Goal: Find specific page/section: Find specific page/section

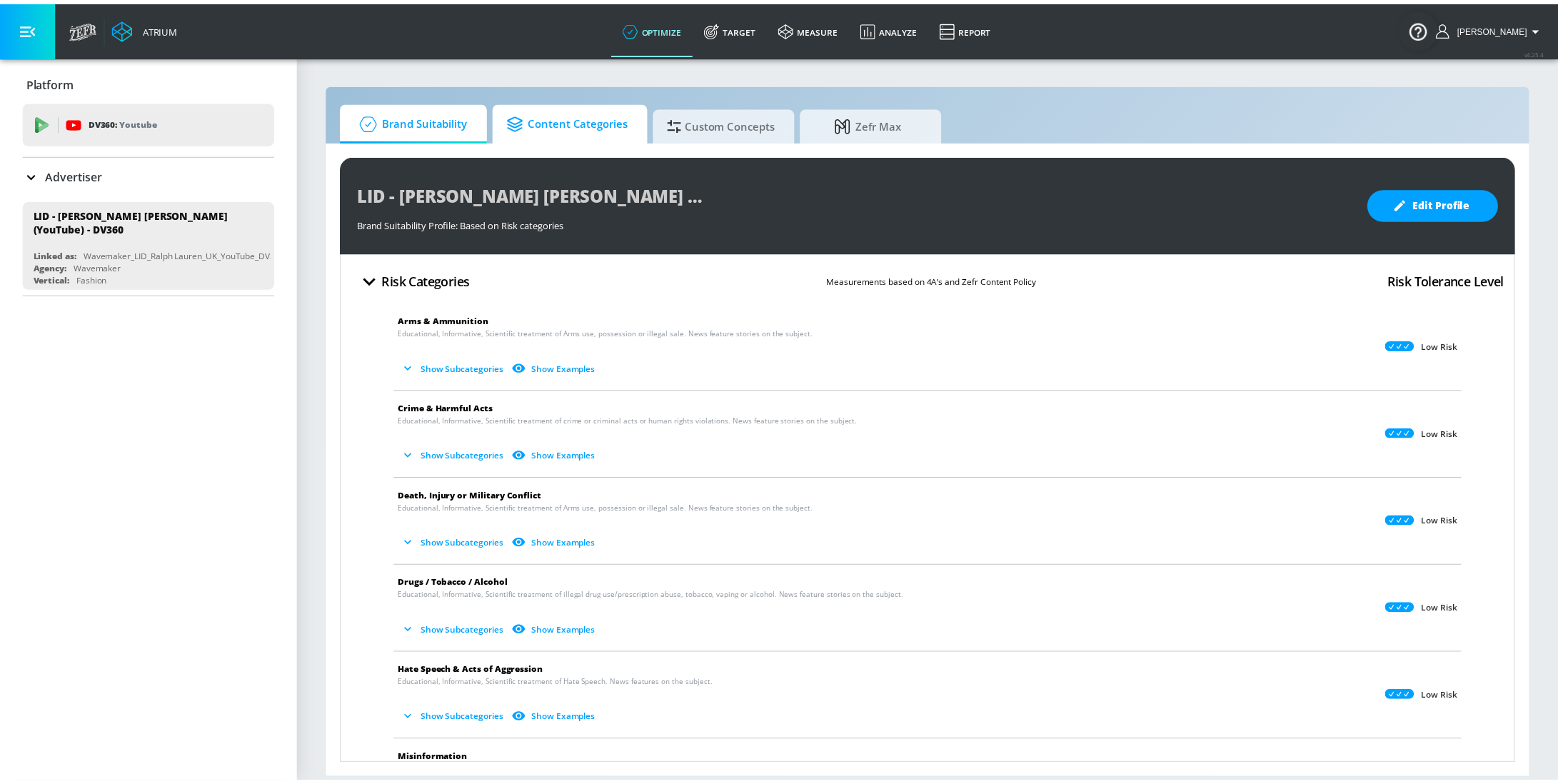
scroll to position [369, 0]
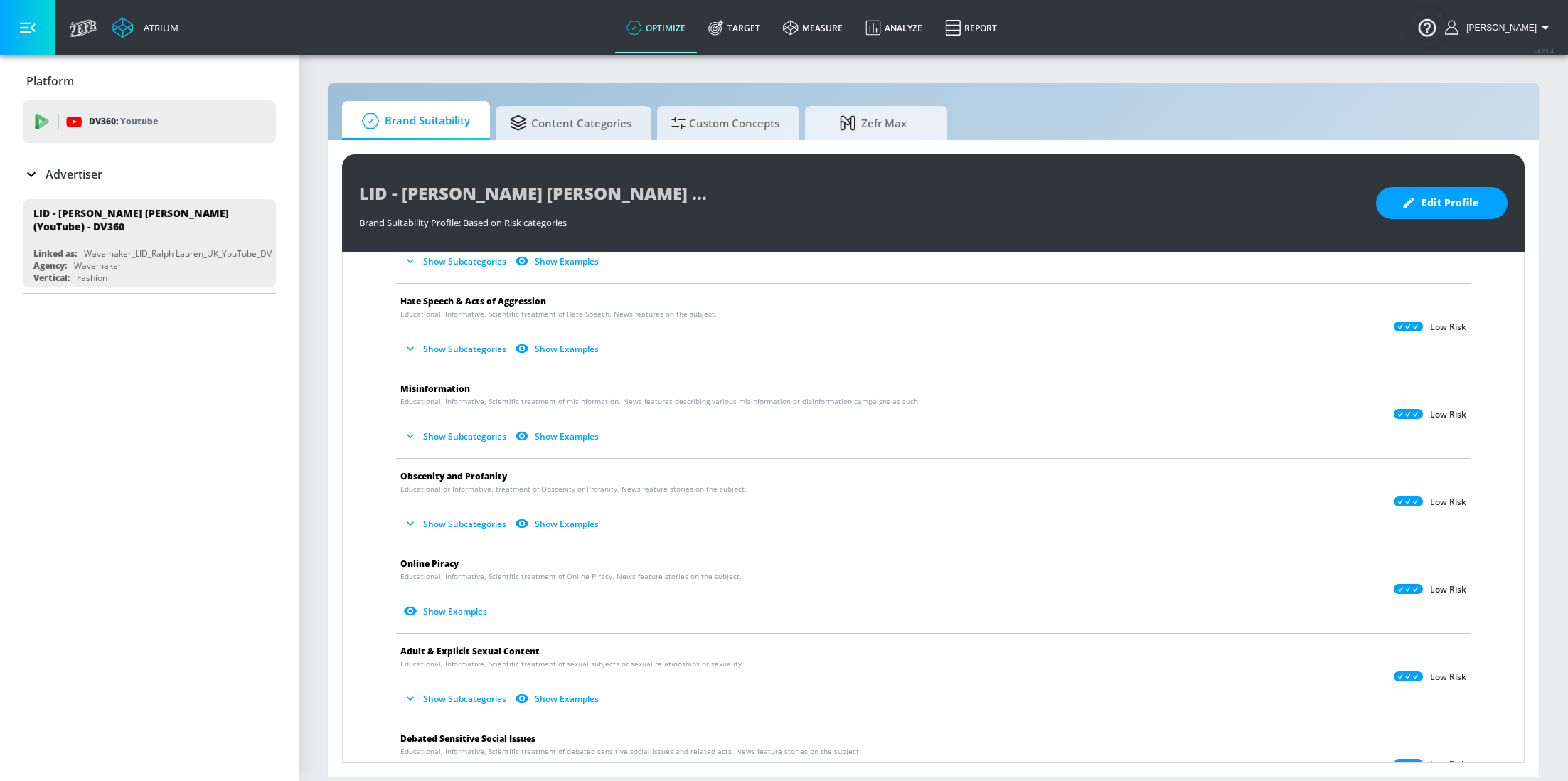
click at [99, 167] on p "Advertiser" at bounding box center [74, 174] width 57 height 16
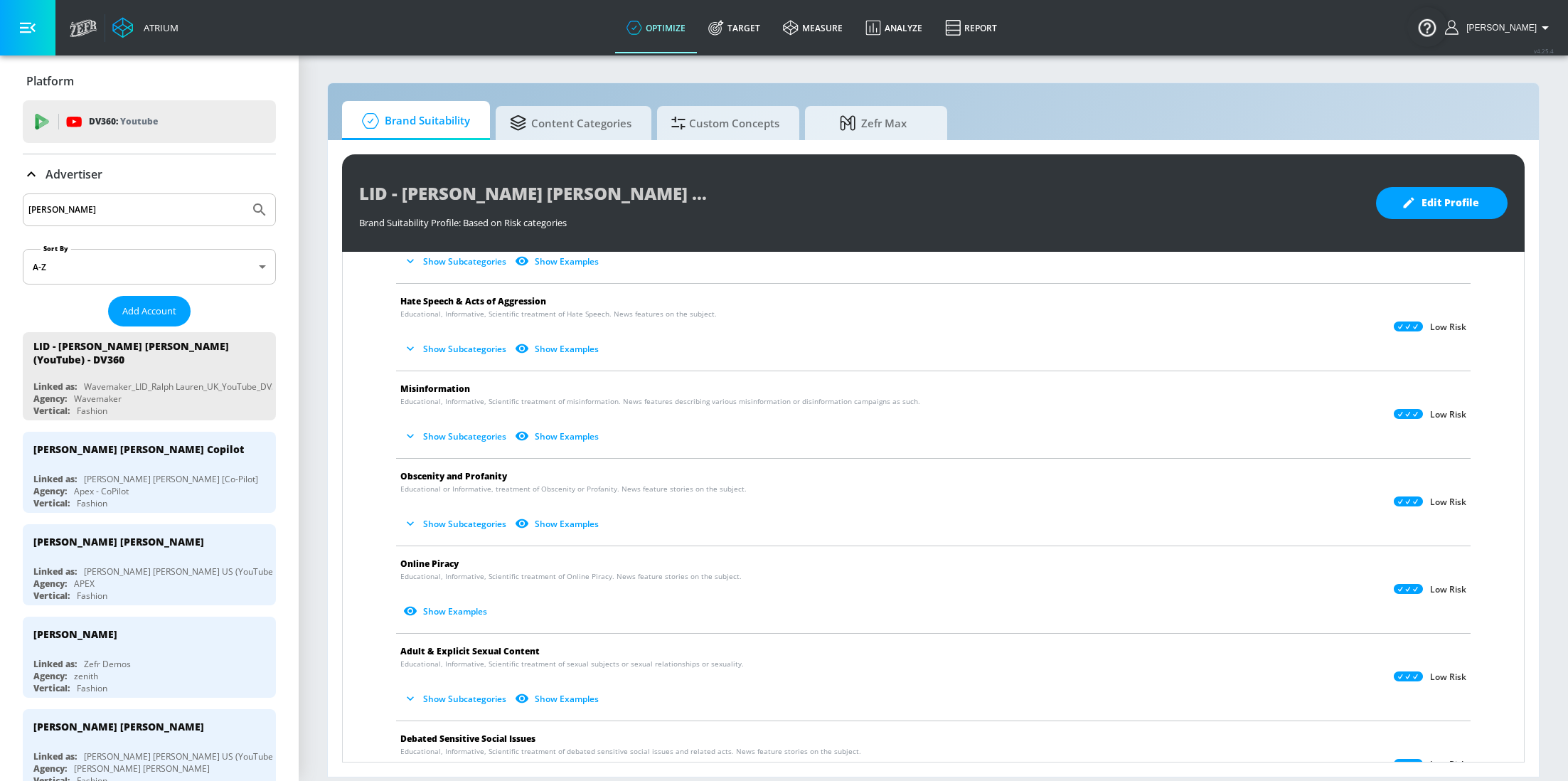
click at [176, 211] on input "ralph" at bounding box center [136, 210] width 215 height 19
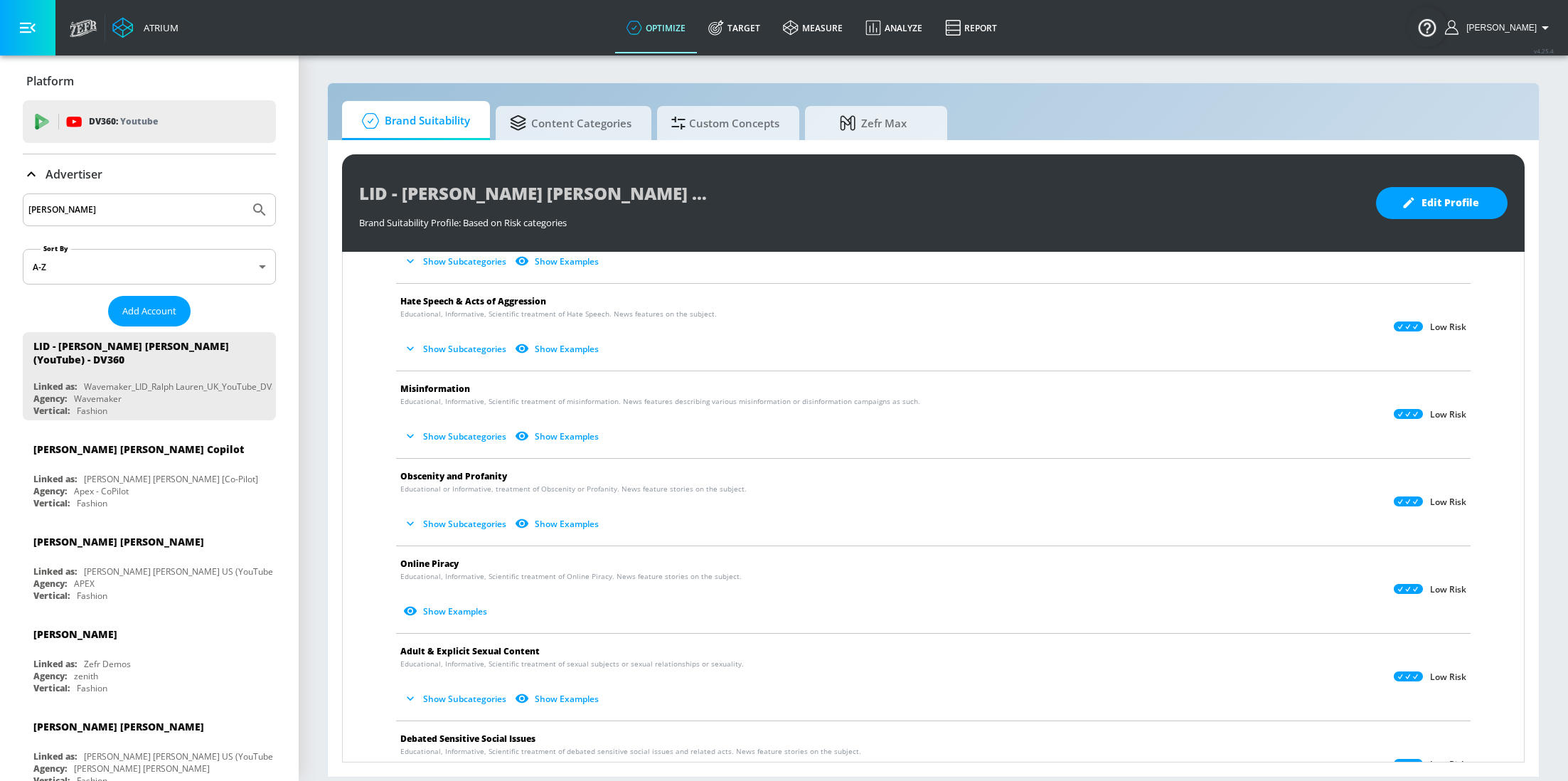
type input "Alvandi"
click at [244, 194] on button "Submit Search" at bounding box center [260, 210] width 31 height 31
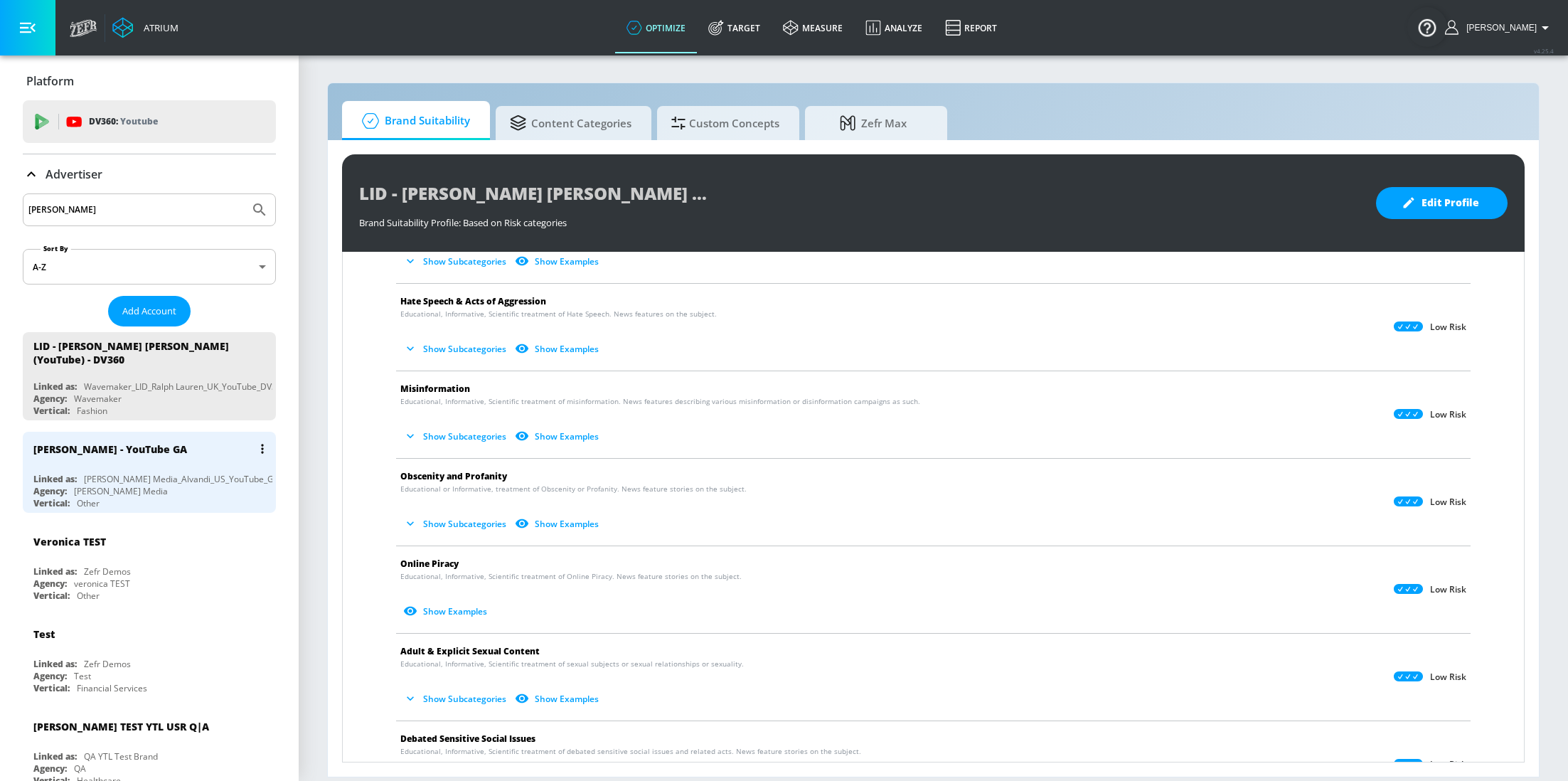
click at [135, 459] on div "Alvandi - YouTube GA Linked as: Rossman Media_Alvandi_US_YouTube_GoogleAds Agen…" at bounding box center [149, 472] width 253 height 81
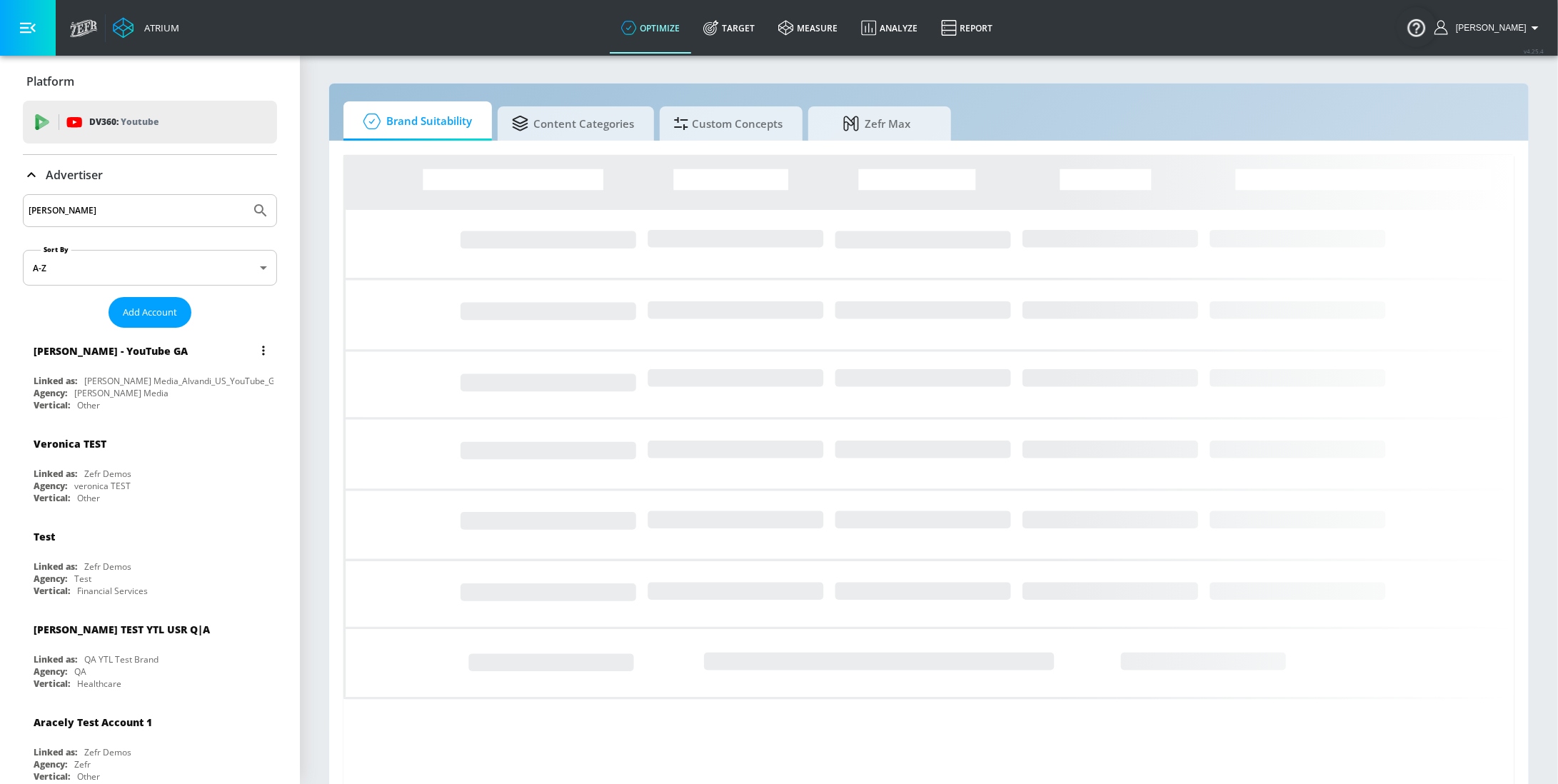
click at [152, 387] on div "Agency: Rossman Media" at bounding box center [154, 393] width 240 height 12
